Goal: Information Seeking & Learning: Learn about a topic

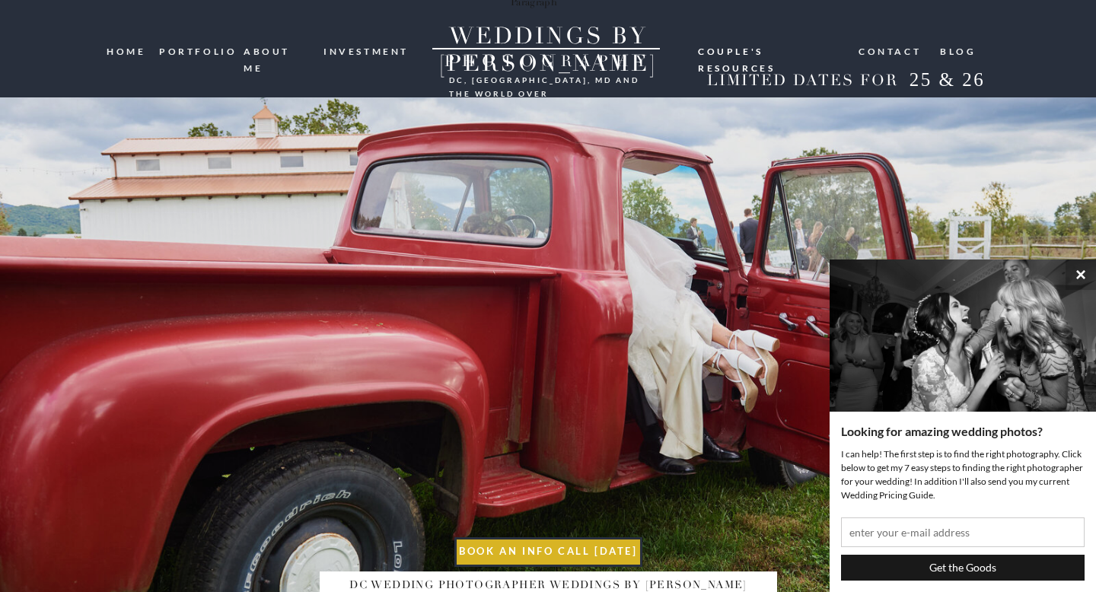
click at [737, 49] on nav "Couple's resources" at bounding box center [771, 49] width 146 height 12
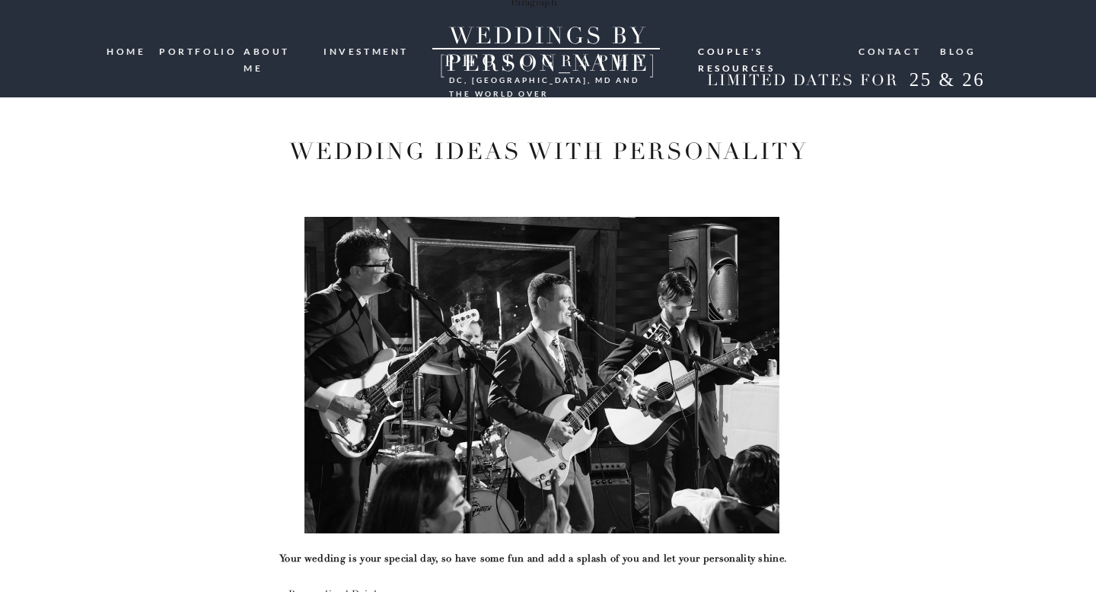
click at [368, 49] on nav "investment" at bounding box center [366, 50] width 87 height 14
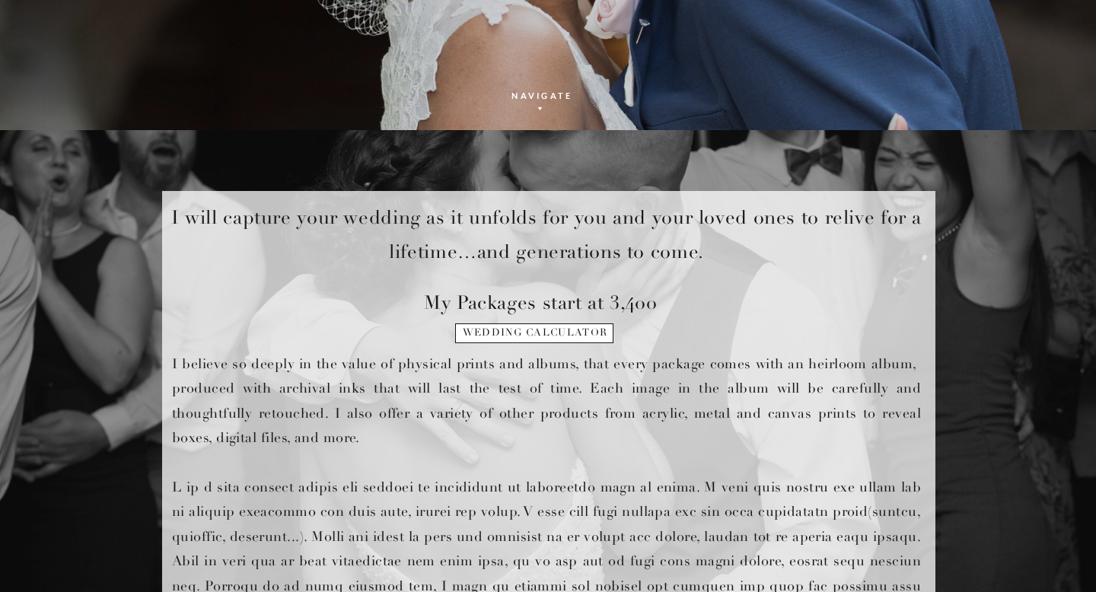
scroll to position [478, 0]
